Goal: Task Accomplishment & Management: Manage account settings

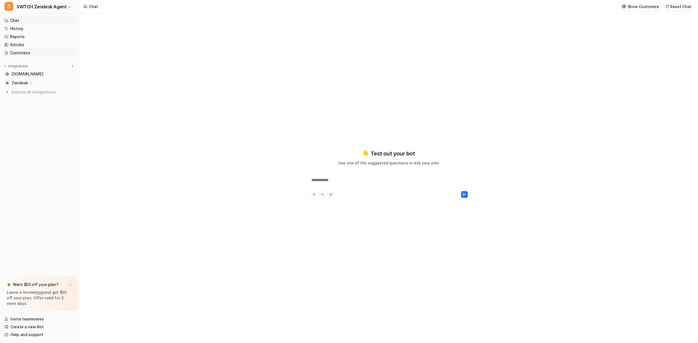
click at [26, 51] on link "Customize" at bounding box center [39, 53] width 75 height 8
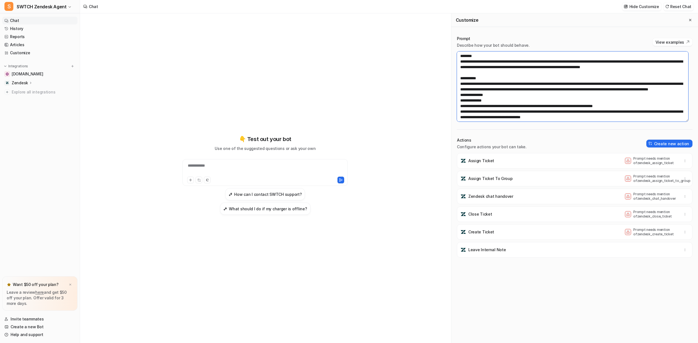
click at [467, 101] on textarea at bounding box center [572, 86] width 231 height 70
click at [484, 101] on textarea at bounding box center [572, 86] width 231 height 70
click at [492, 101] on textarea at bounding box center [572, 86] width 231 height 70
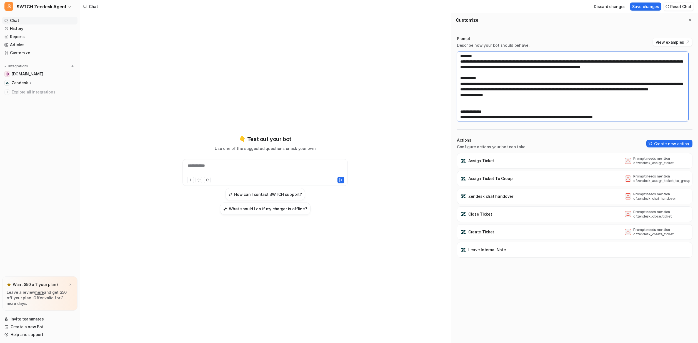
paste textarea "**********"
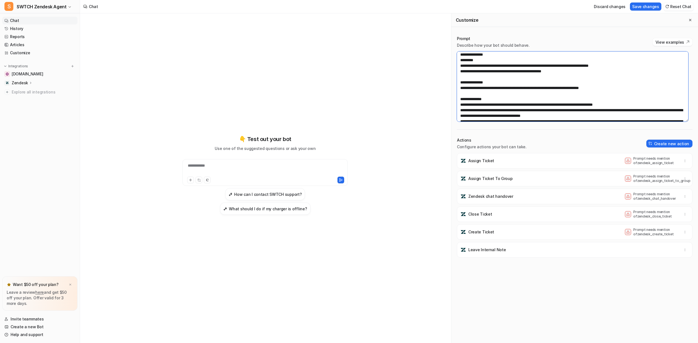
scroll to position [69, 0]
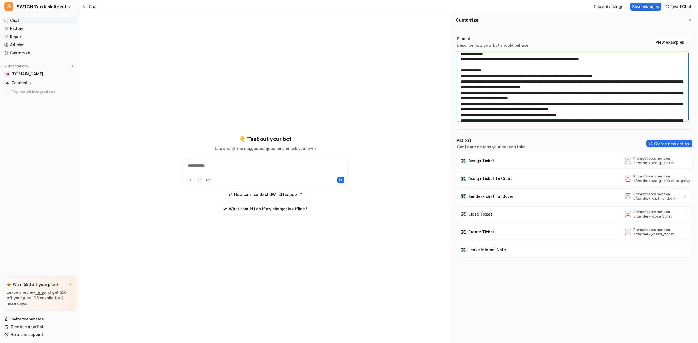
drag, startPoint x: 468, startPoint y: 75, endPoint x: 459, endPoint y: 76, distance: 9.7
click at [459, 76] on textarea at bounding box center [572, 86] width 231 height 70
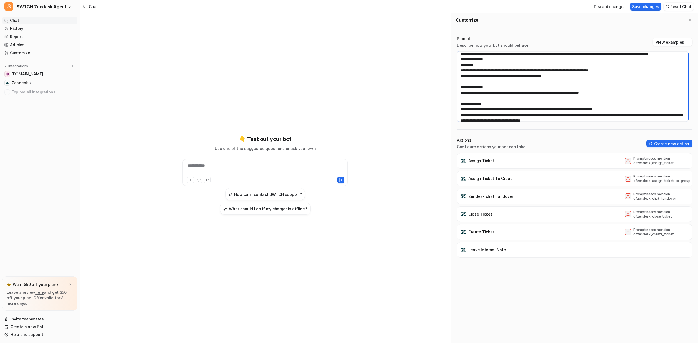
scroll to position [35, 0]
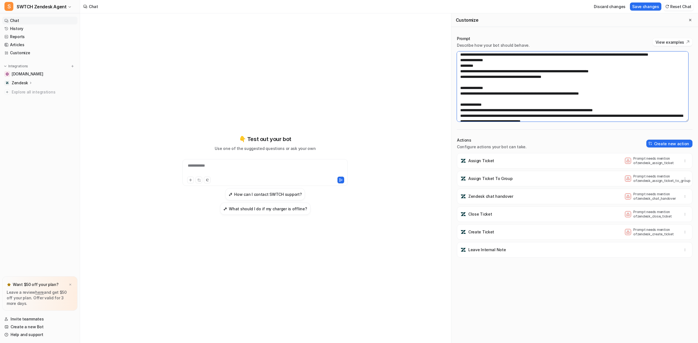
drag, startPoint x: 463, startPoint y: 69, endPoint x: 457, endPoint y: 69, distance: 6.4
click at [457, 69] on textarea at bounding box center [572, 86] width 231 height 70
paste textarea "**"
drag, startPoint x: 463, startPoint y: 93, endPoint x: 456, endPoint y: 93, distance: 7.8
click at [456, 93] on div "Prompt Describe how your bot should behave. View examples Actions Configure act…" at bounding box center [574, 189] width 247 height 318
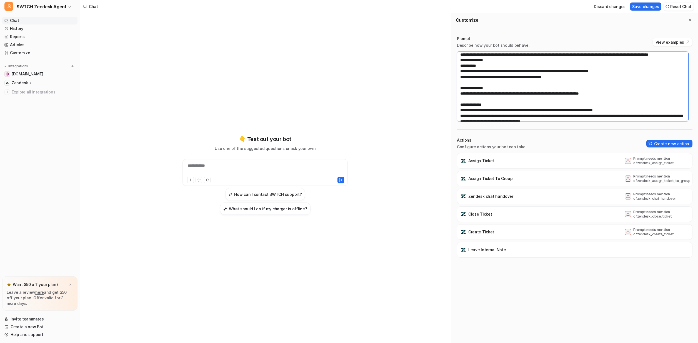
paste textarea "**"
drag, startPoint x: 477, startPoint y: 71, endPoint x: 491, endPoint y: 71, distance: 14.2
click at [491, 71] on textarea at bounding box center [572, 86] width 231 height 70
drag, startPoint x: 490, startPoint y: 93, endPoint x: 518, endPoint y: 95, distance: 27.3
click at [518, 95] on textarea at bounding box center [572, 86] width 231 height 70
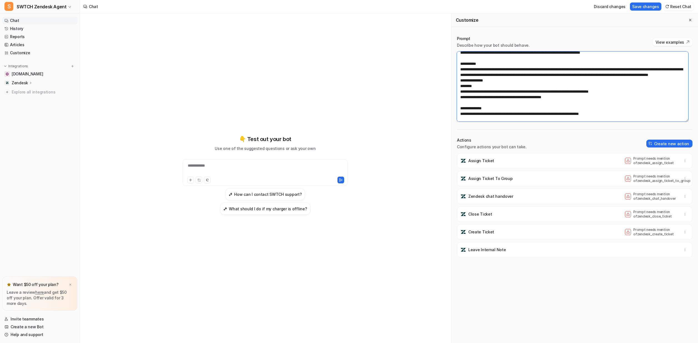
scroll to position [22, 0]
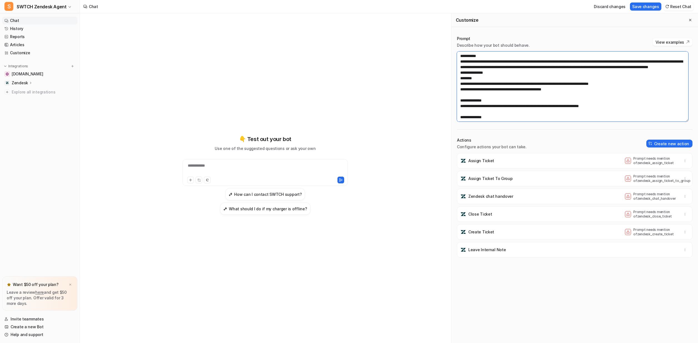
click at [619, 111] on textarea at bounding box center [572, 86] width 231 height 70
drag, startPoint x: 662, startPoint y: 110, endPoint x: 610, endPoint y: 111, distance: 52.8
click at [610, 111] on textarea at bounding box center [572, 86] width 231 height 70
click at [674, 113] on textarea at bounding box center [572, 86] width 231 height 70
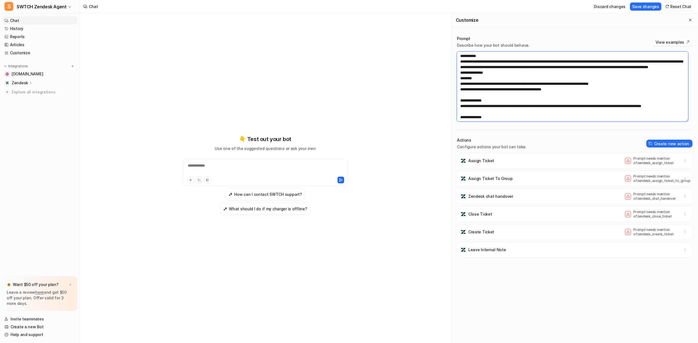
click at [497, 95] on textarea at bounding box center [572, 86] width 231 height 70
click at [579, 95] on textarea at bounding box center [572, 86] width 231 height 70
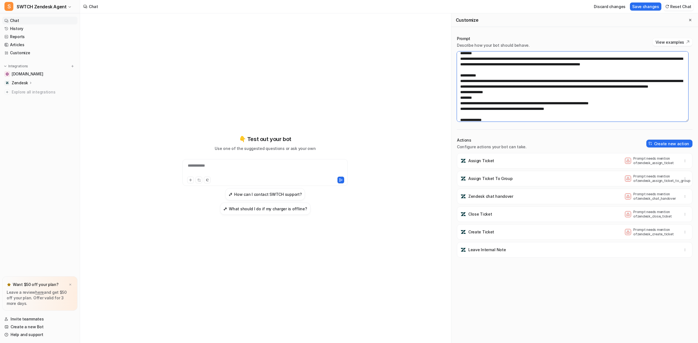
scroll to position [0, 0]
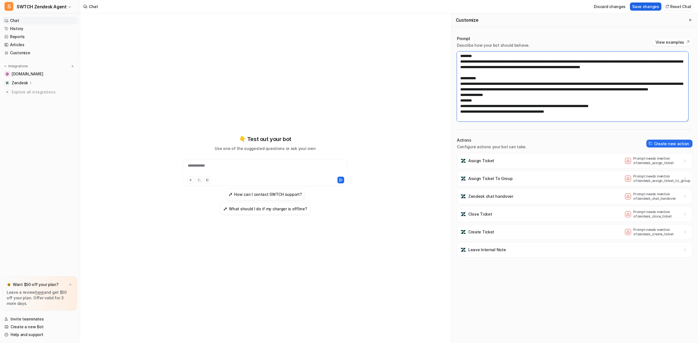
type textarea "**********"
click at [647, 8] on button "Save changes" at bounding box center [645, 7] width 31 height 8
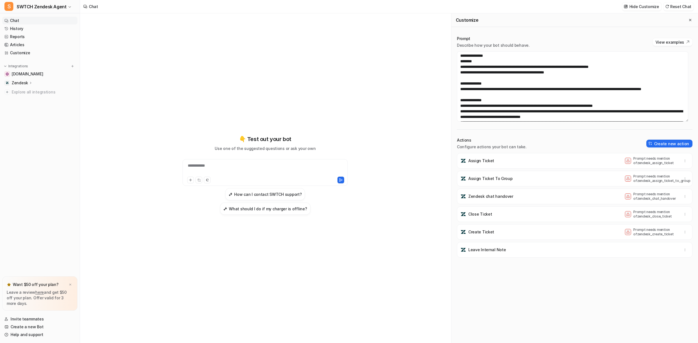
scroll to position [41, 0]
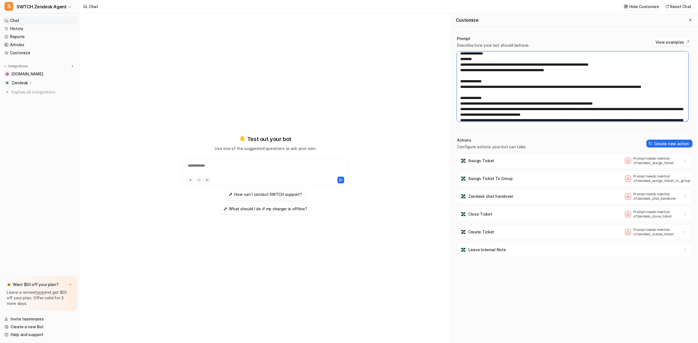
click at [606, 92] on textarea at bounding box center [572, 86] width 231 height 70
click at [576, 98] on textarea at bounding box center [572, 86] width 231 height 70
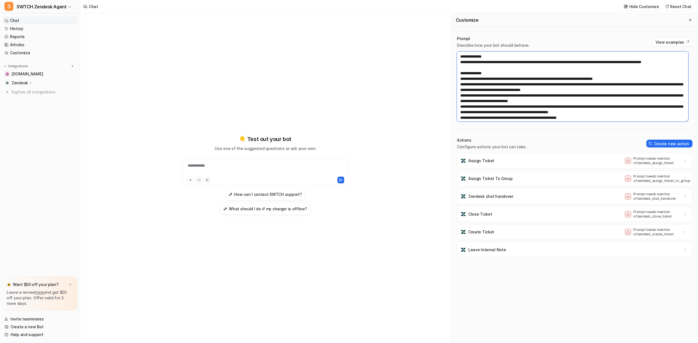
scroll to position [0, 0]
